Goal: Information Seeking & Learning: Learn about a topic

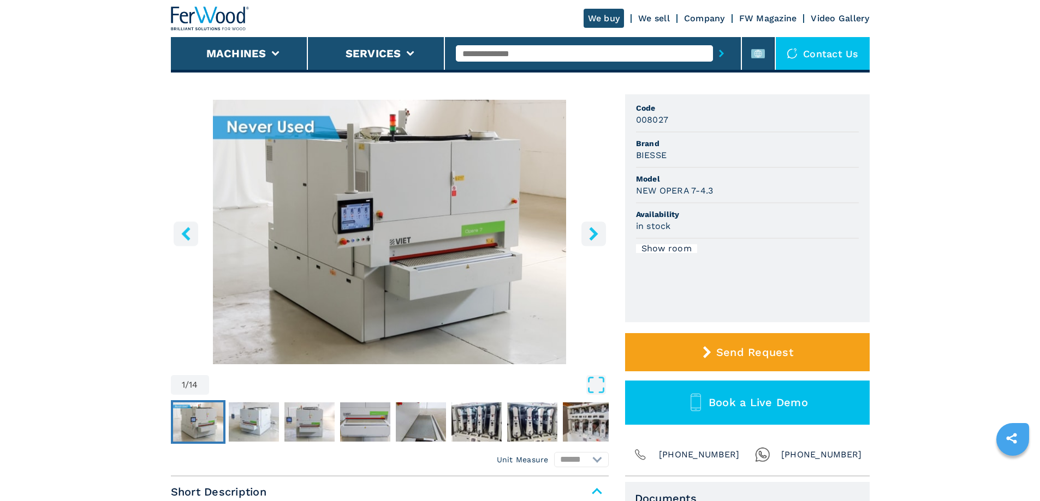
scroll to position [109, 0]
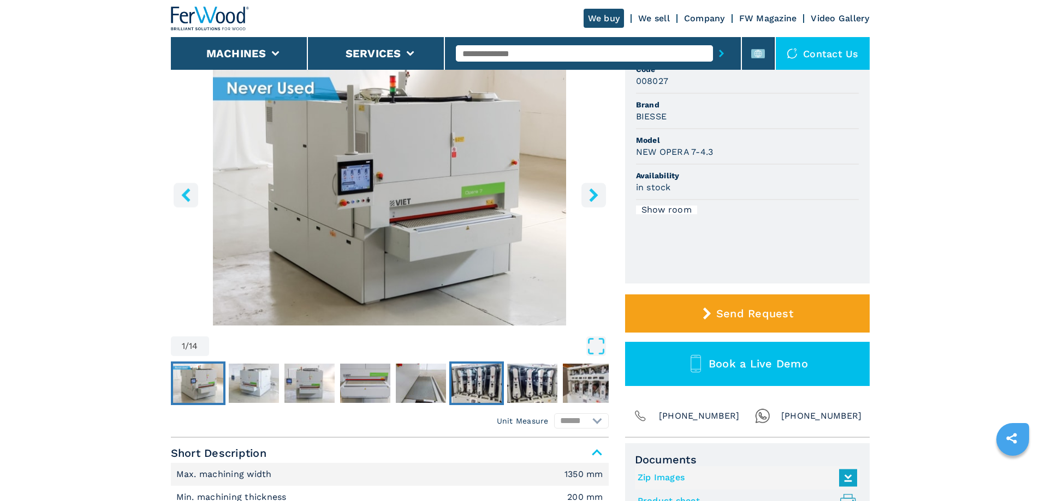
click at [476, 382] on img "Go to Slide 6" at bounding box center [476, 383] width 50 height 39
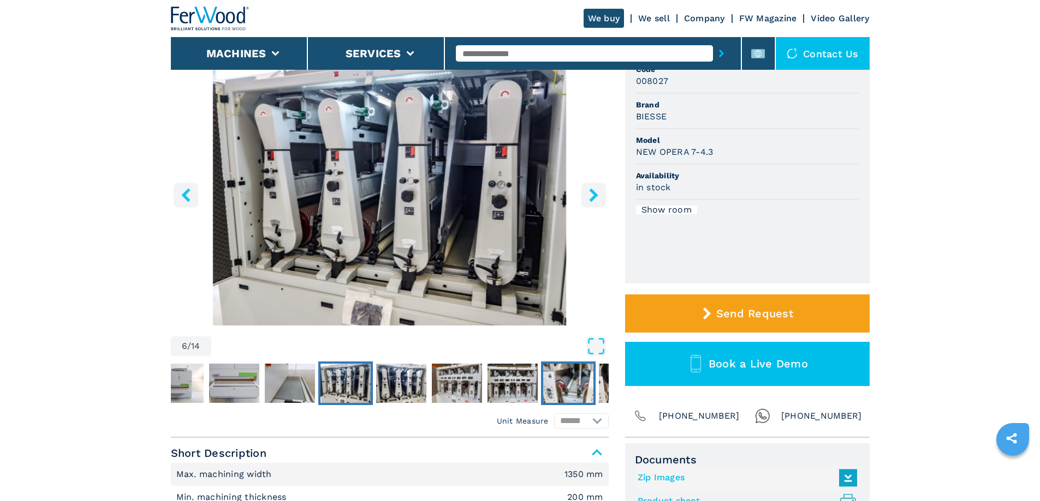
click at [581, 372] on img "Go to Slide 10" at bounding box center [568, 383] width 50 height 39
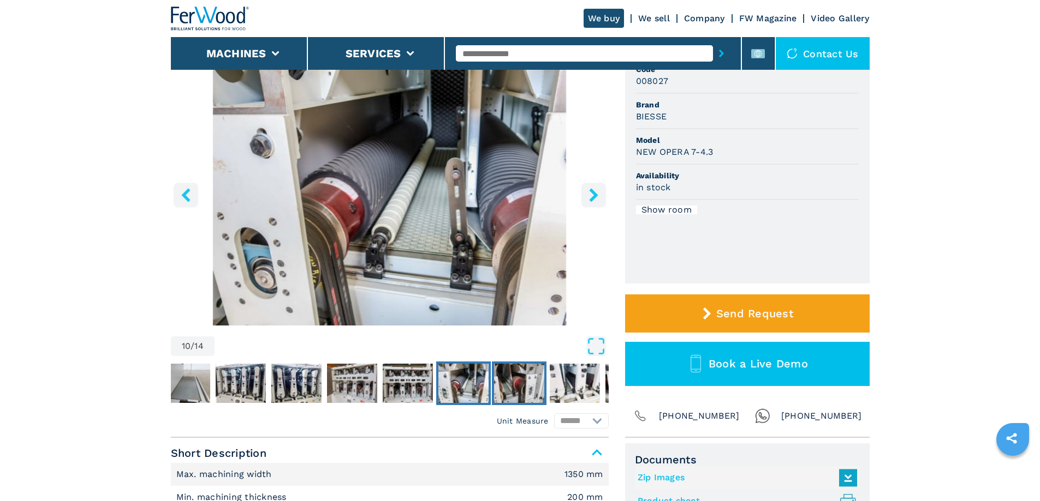
click at [516, 390] on img "Go to Slide 11" at bounding box center [519, 383] width 50 height 39
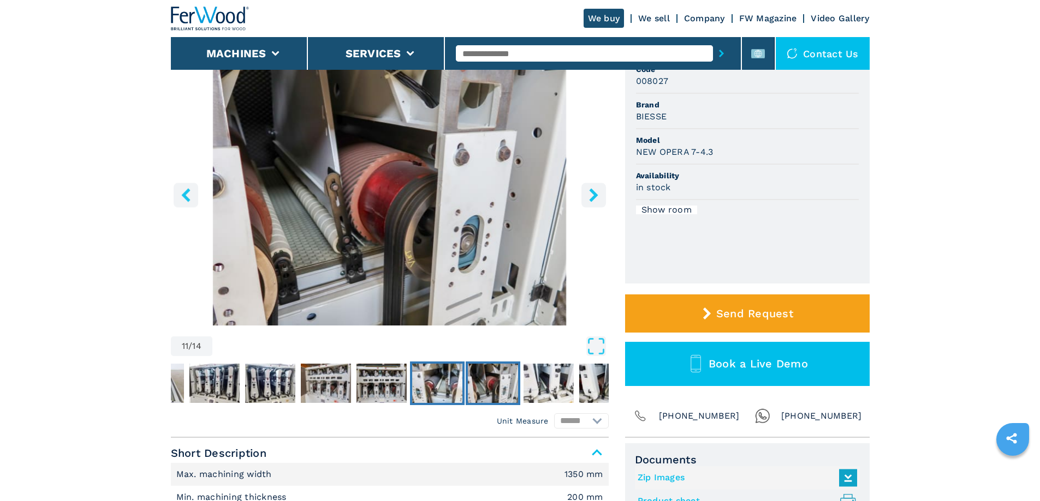
click at [458, 391] on img "Go to Slide 10" at bounding box center [437, 383] width 50 height 39
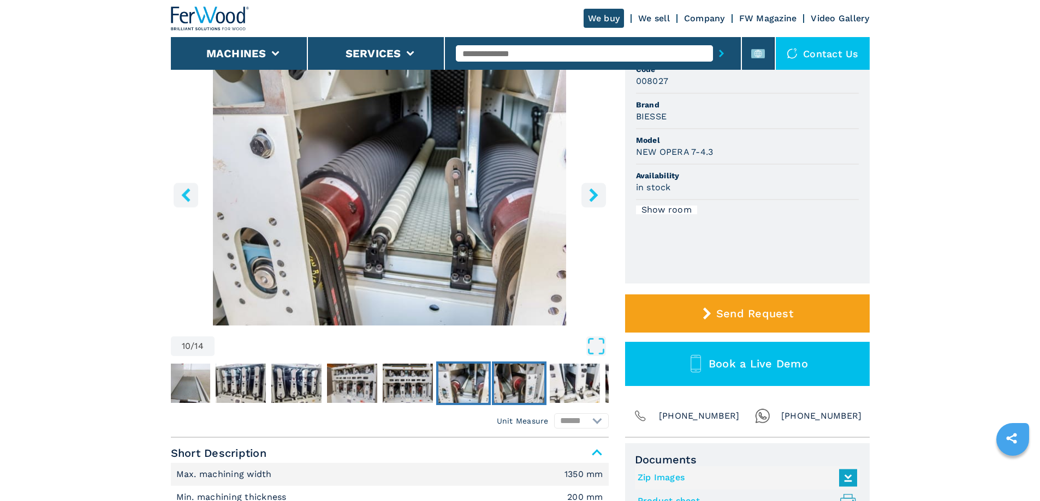
click at [507, 381] on img "Go to Slide 11" at bounding box center [519, 383] width 50 height 39
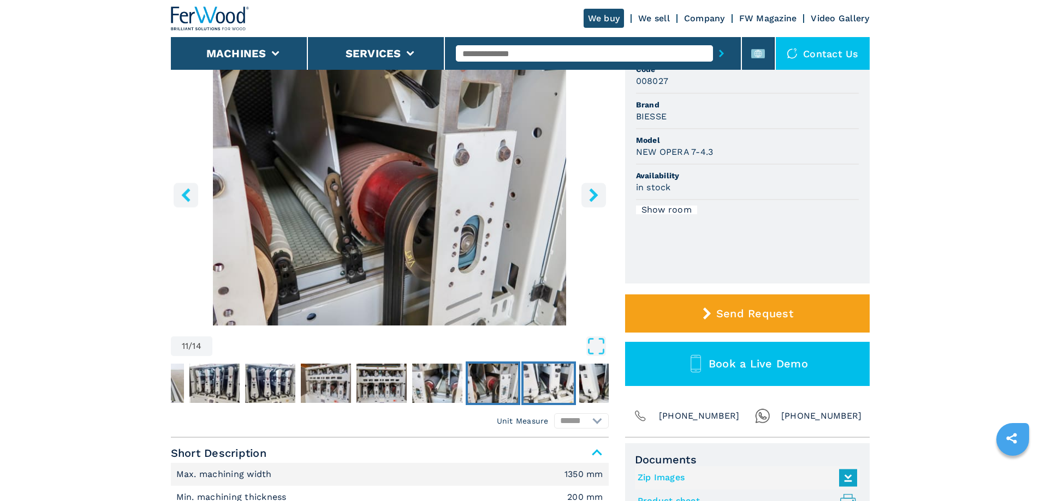
click at [551, 383] on img "Go to Slide 12" at bounding box center [548, 383] width 50 height 39
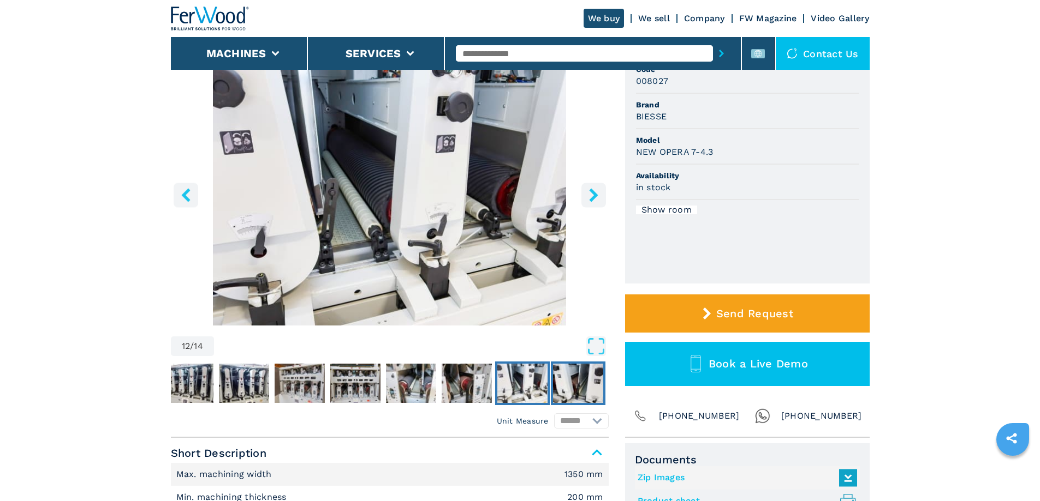
click at [558, 383] on img "Go to Slide 13" at bounding box center [578, 383] width 50 height 39
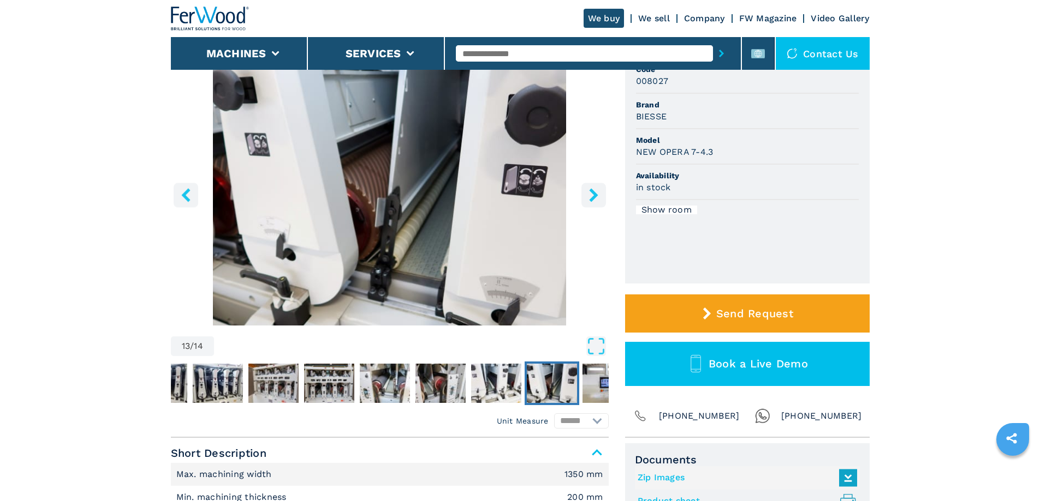
click at [558, 383] on img "Go to Slide 13" at bounding box center [552, 383] width 50 height 39
click at [589, 382] on img "Go to Slide 14" at bounding box center [607, 383] width 50 height 39
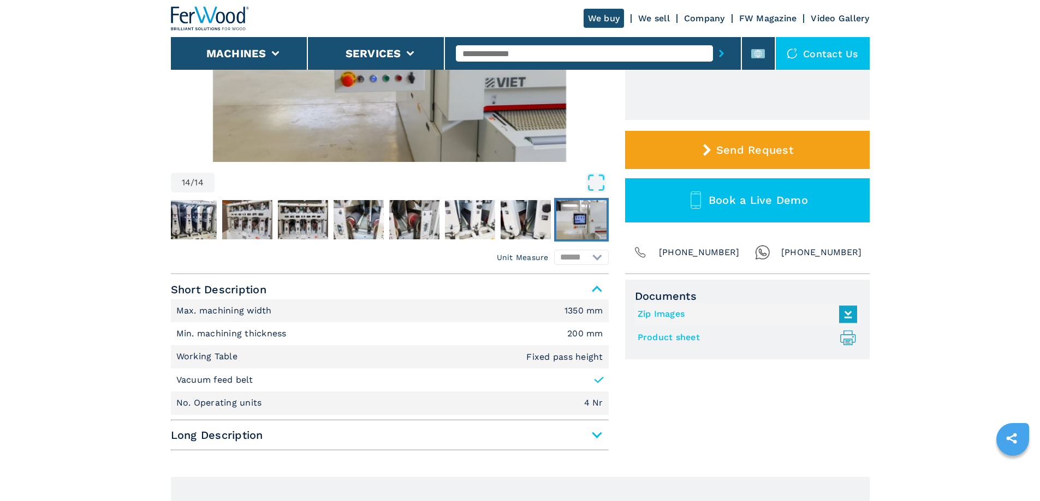
scroll to position [0, 0]
